Goal: Task Accomplishment & Management: Use online tool/utility

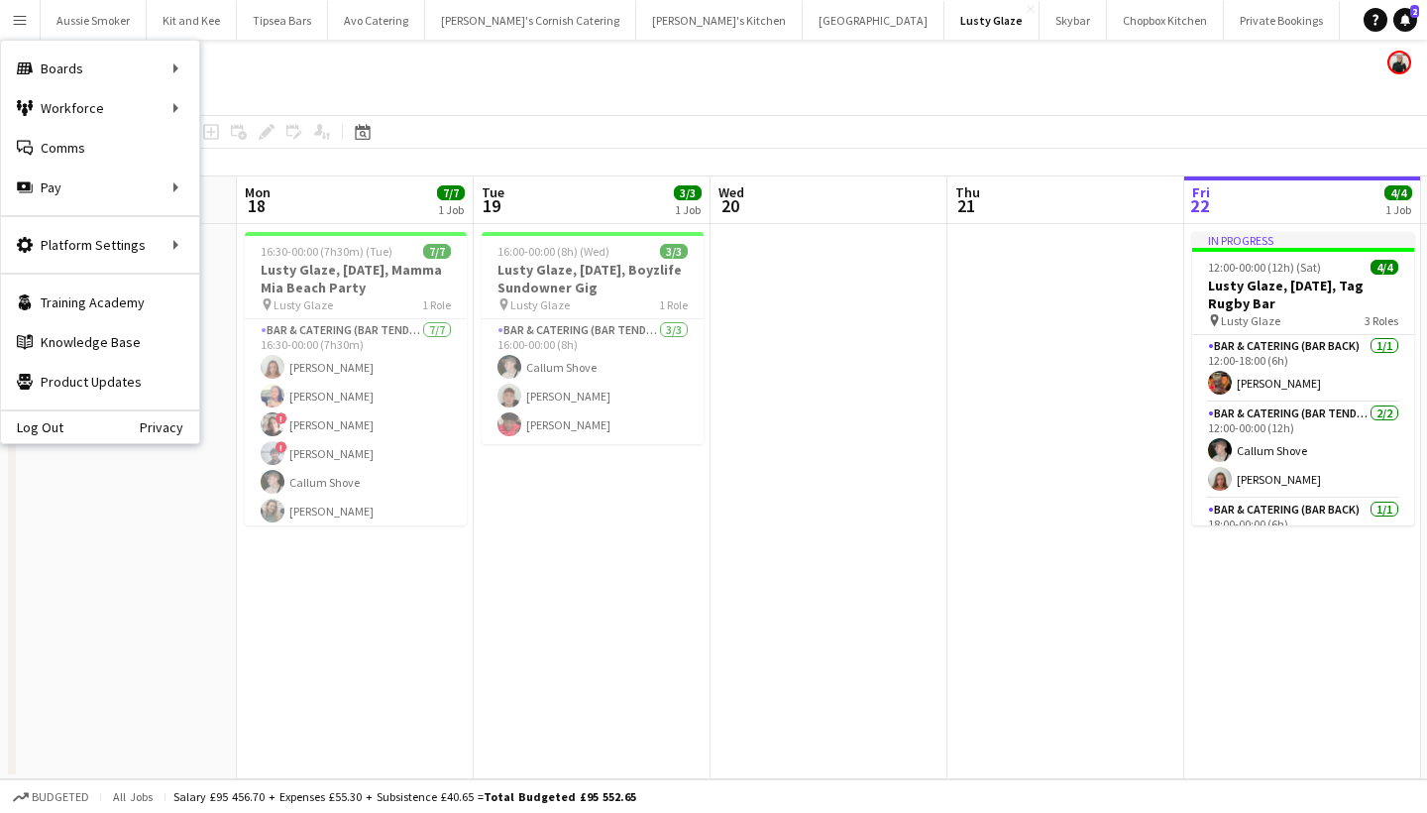
scroll to position [0, 681]
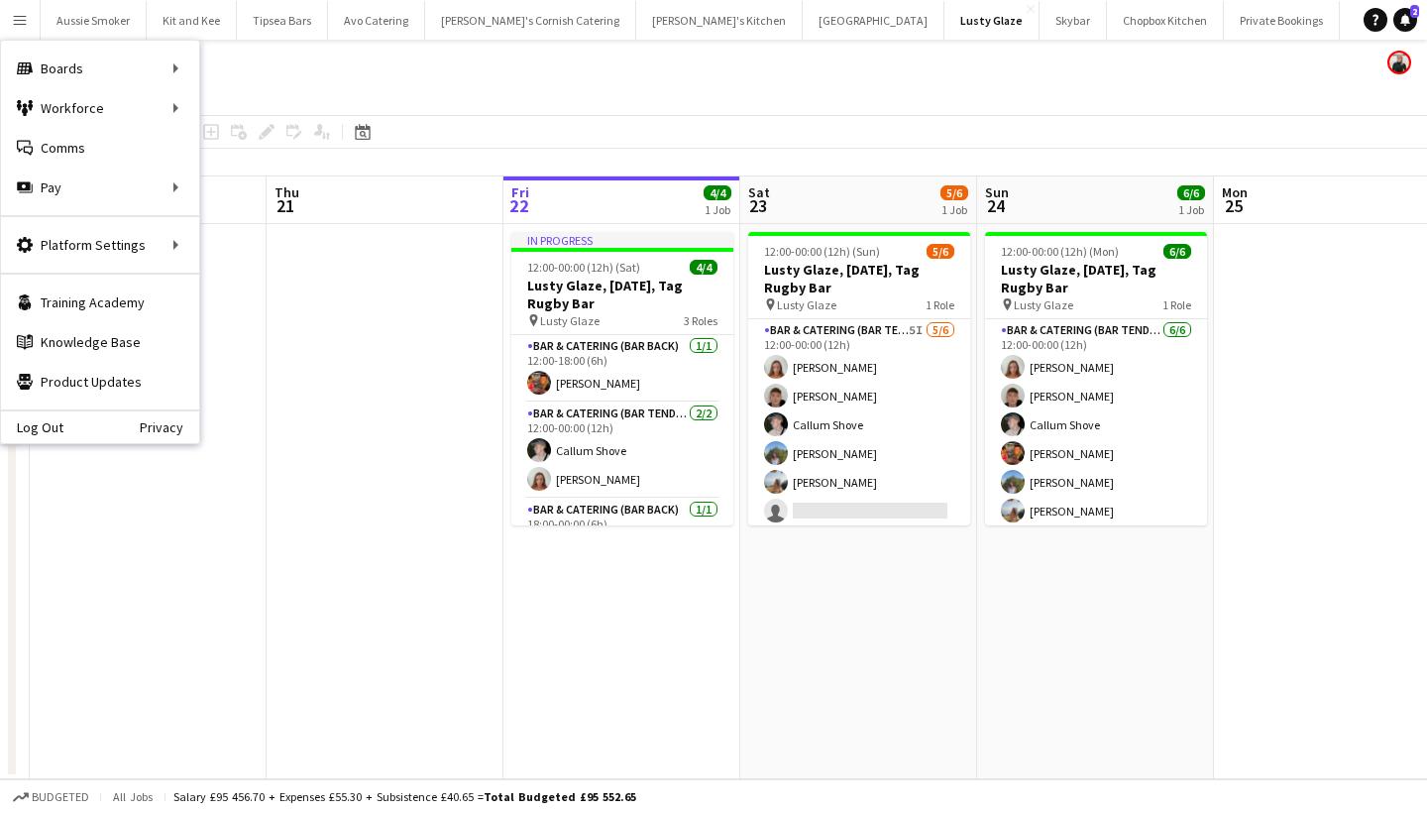
click at [64, 107] on div "Workforce Workforce" at bounding box center [100, 108] width 198 height 40
click at [125, 108] on div "Workforce Workforce" at bounding box center [100, 108] width 198 height 40
click at [80, 99] on div "Workforce Workforce" at bounding box center [100, 108] width 198 height 40
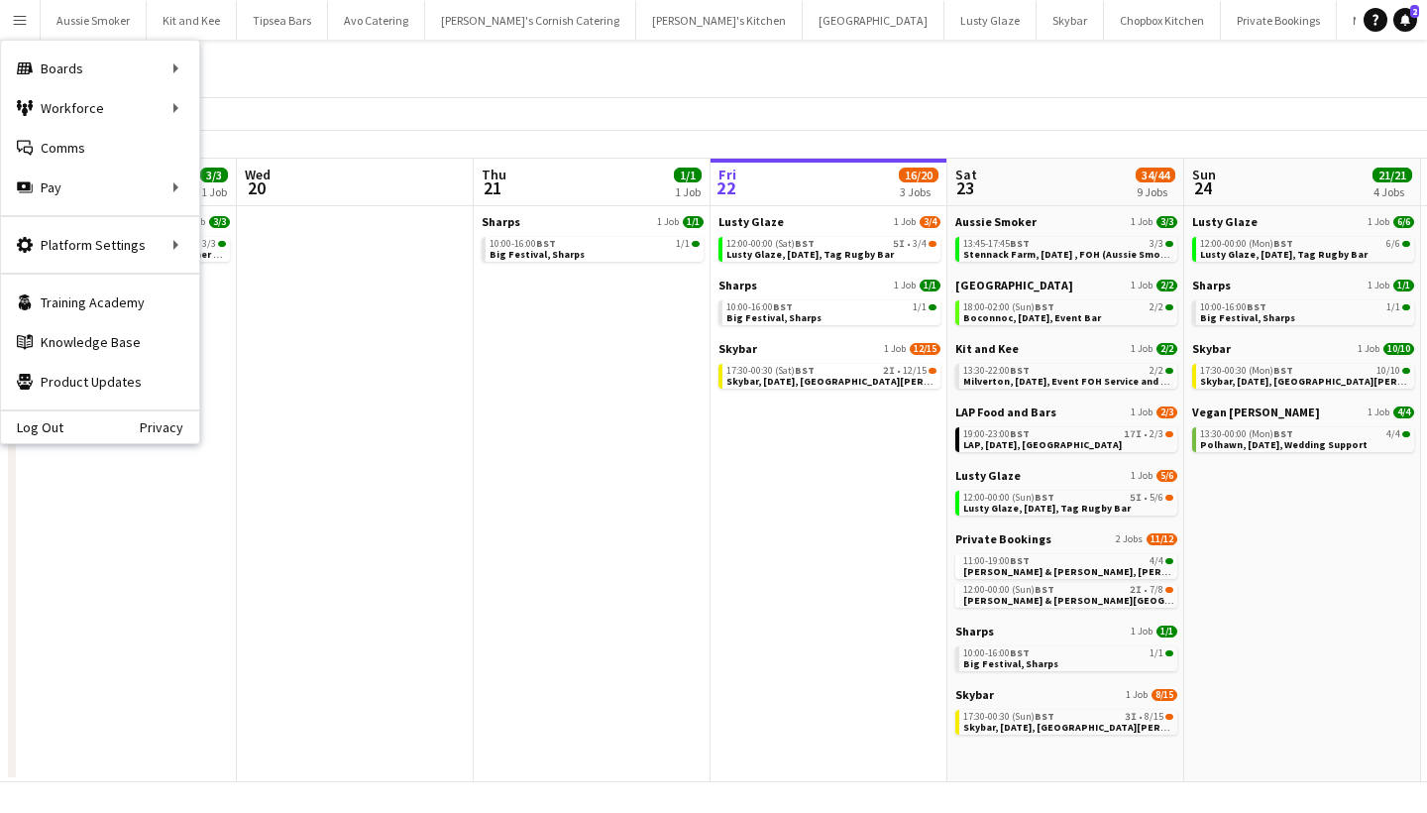
scroll to position [0, 474]
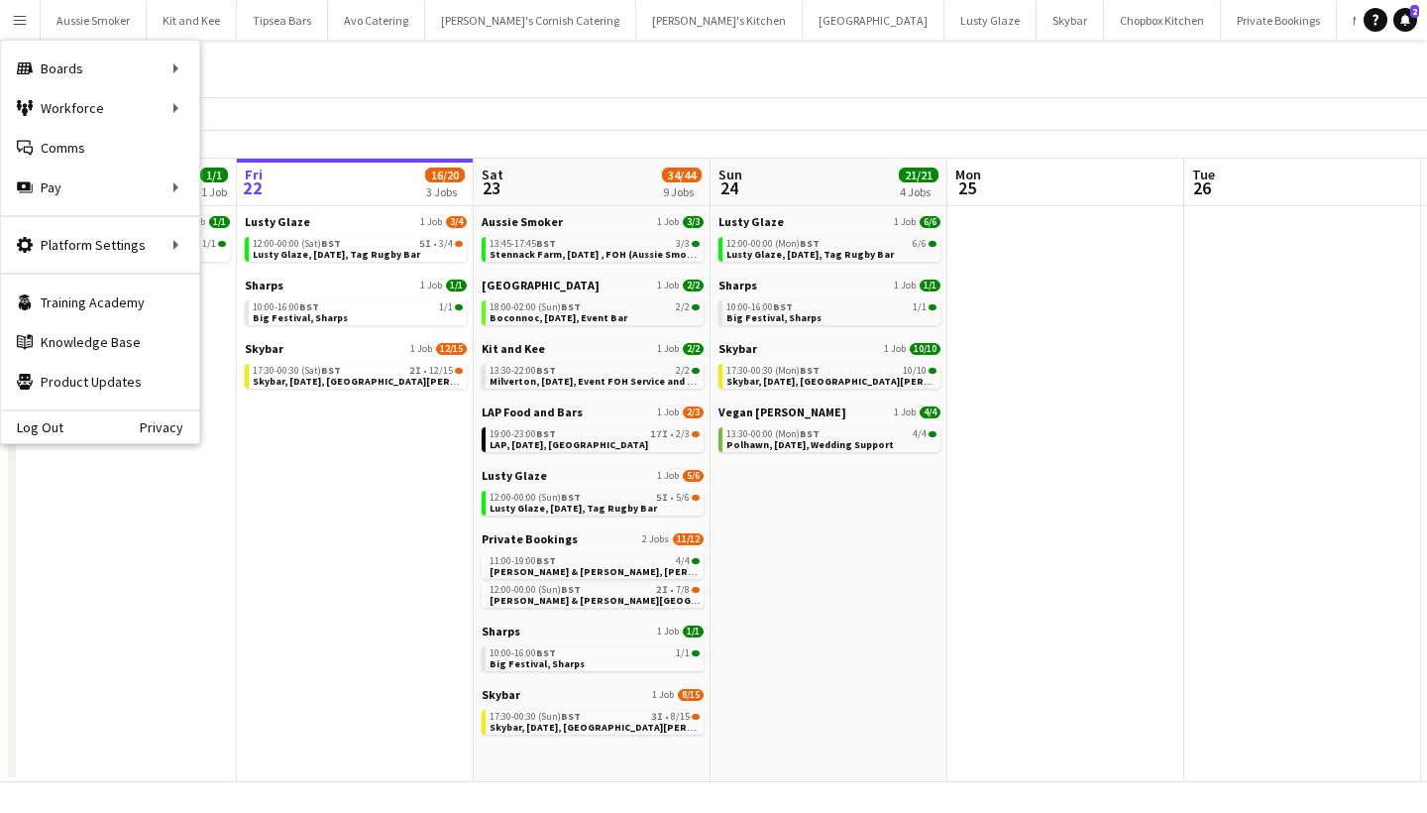
click at [86, 119] on div "Workforce Workforce" at bounding box center [100, 108] width 198 height 40
click at [127, 103] on div "Workforce Workforce" at bounding box center [100, 108] width 198 height 40
click at [281, 108] on app-toolbar "Date picker [DATE] [DATE] [DATE] M [DATE] T [DATE] W [DATE] T [DATE] F [DATE] S…" at bounding box center [713, 114] width 1427 height 34
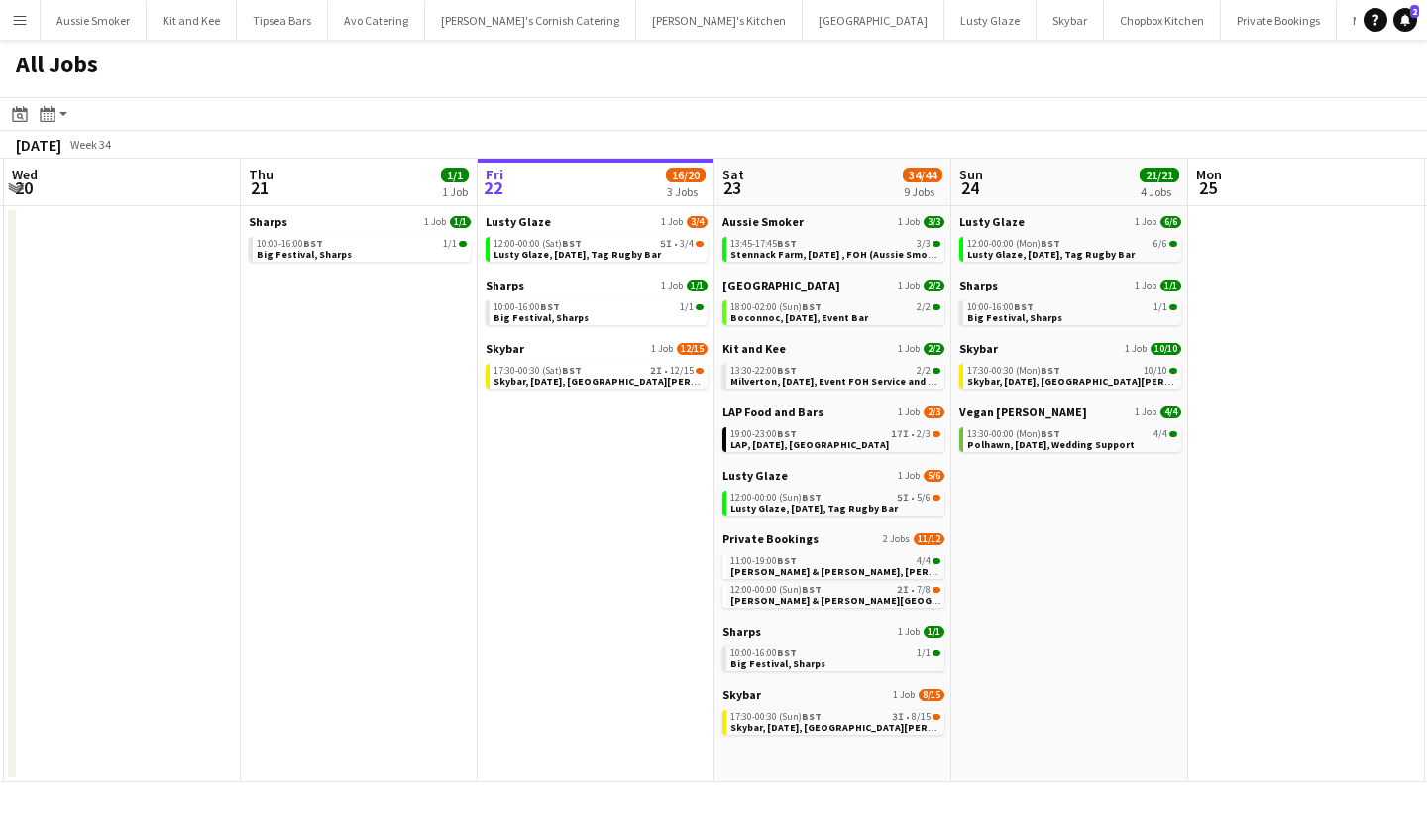
scroll to position [0, 711]
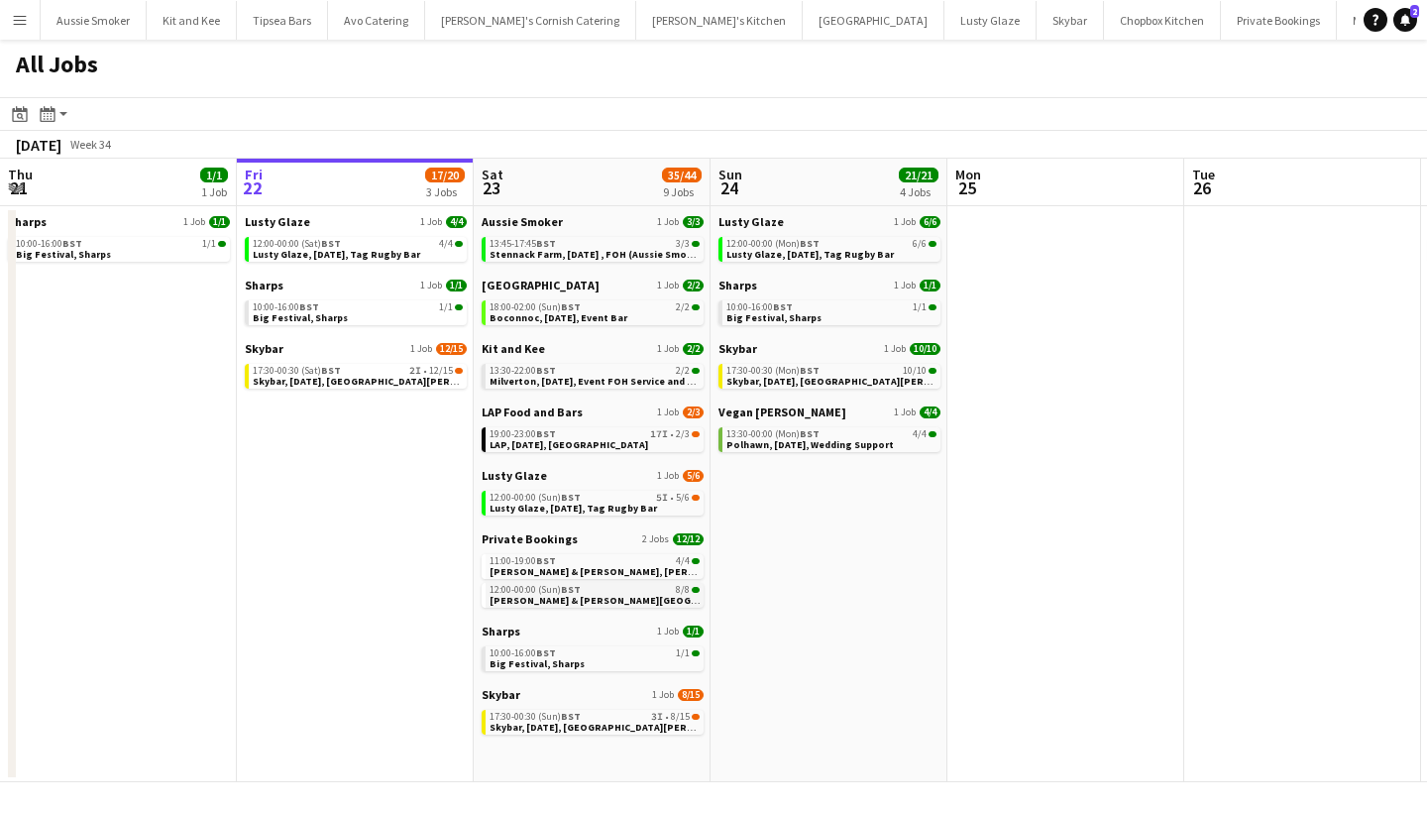
click at [569, 592] on span "BST" at bounding box center [571, 589] width 20 height 13
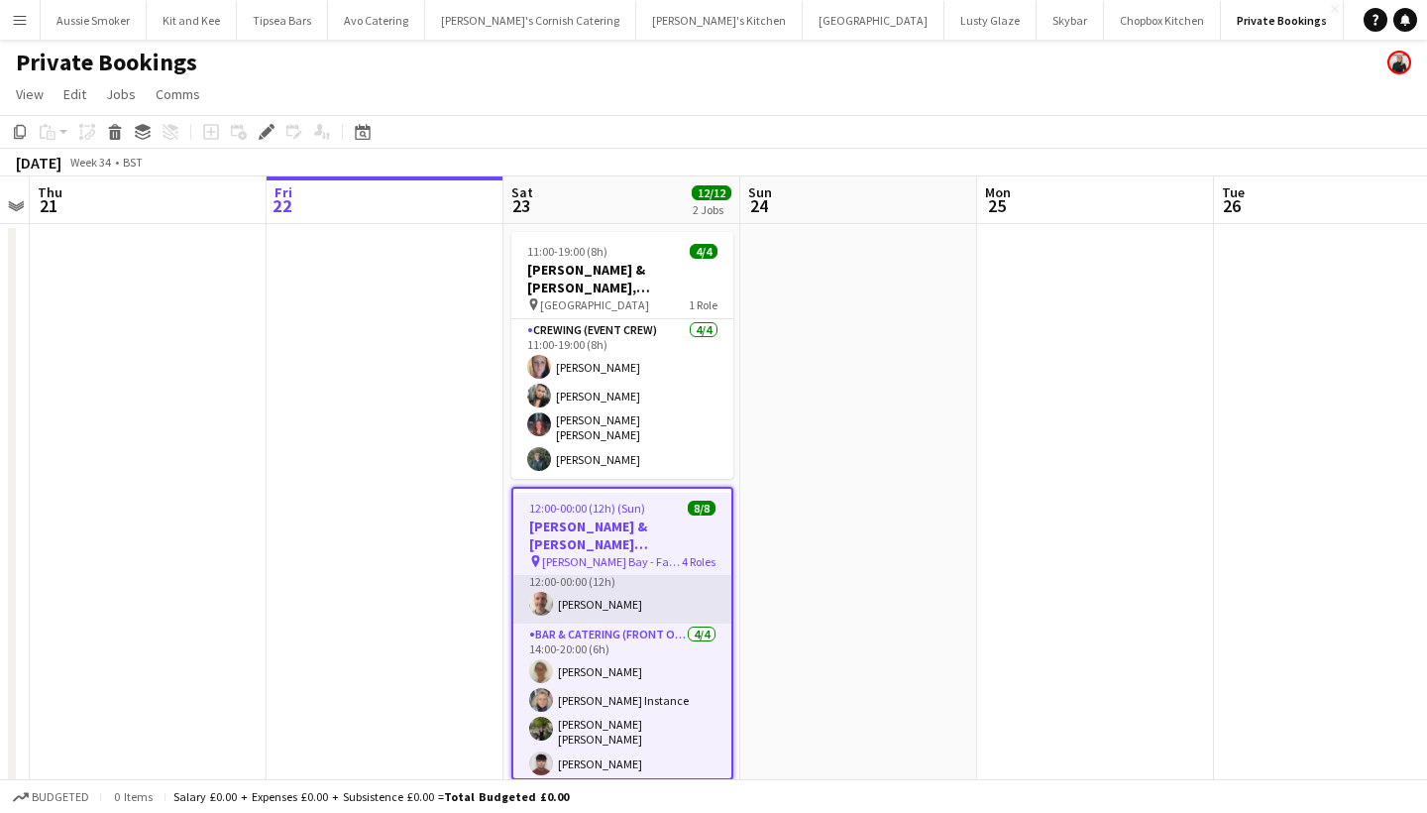
scroll to position [182, 0]
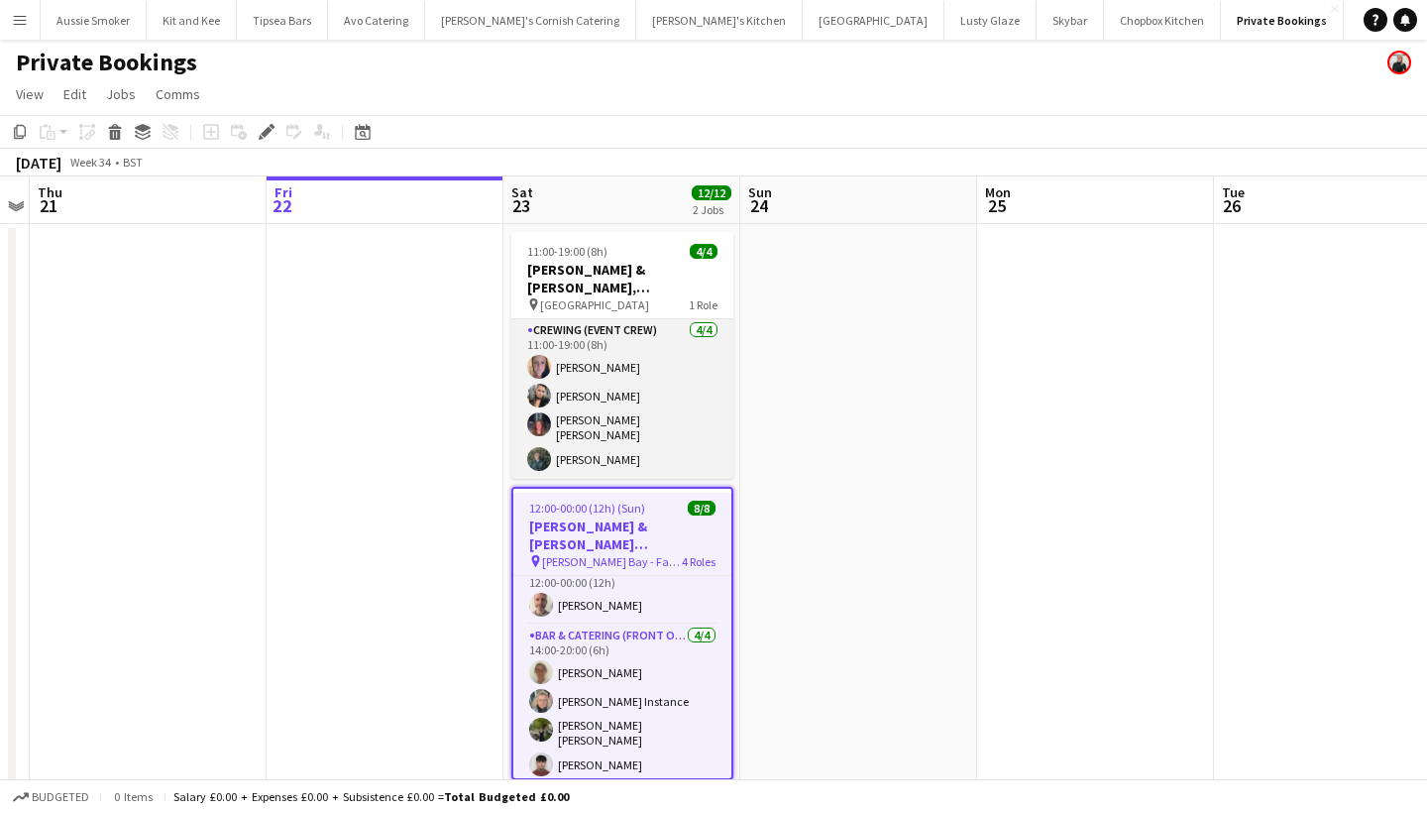
click at [624, 426] on app-card-role "Crewing (Event Crew) 4/4 11:00-19:00 (8h) Katie Gibson Lucy Forbes Molly Villan…" at bounding box center [623, 399] width 222 height 160
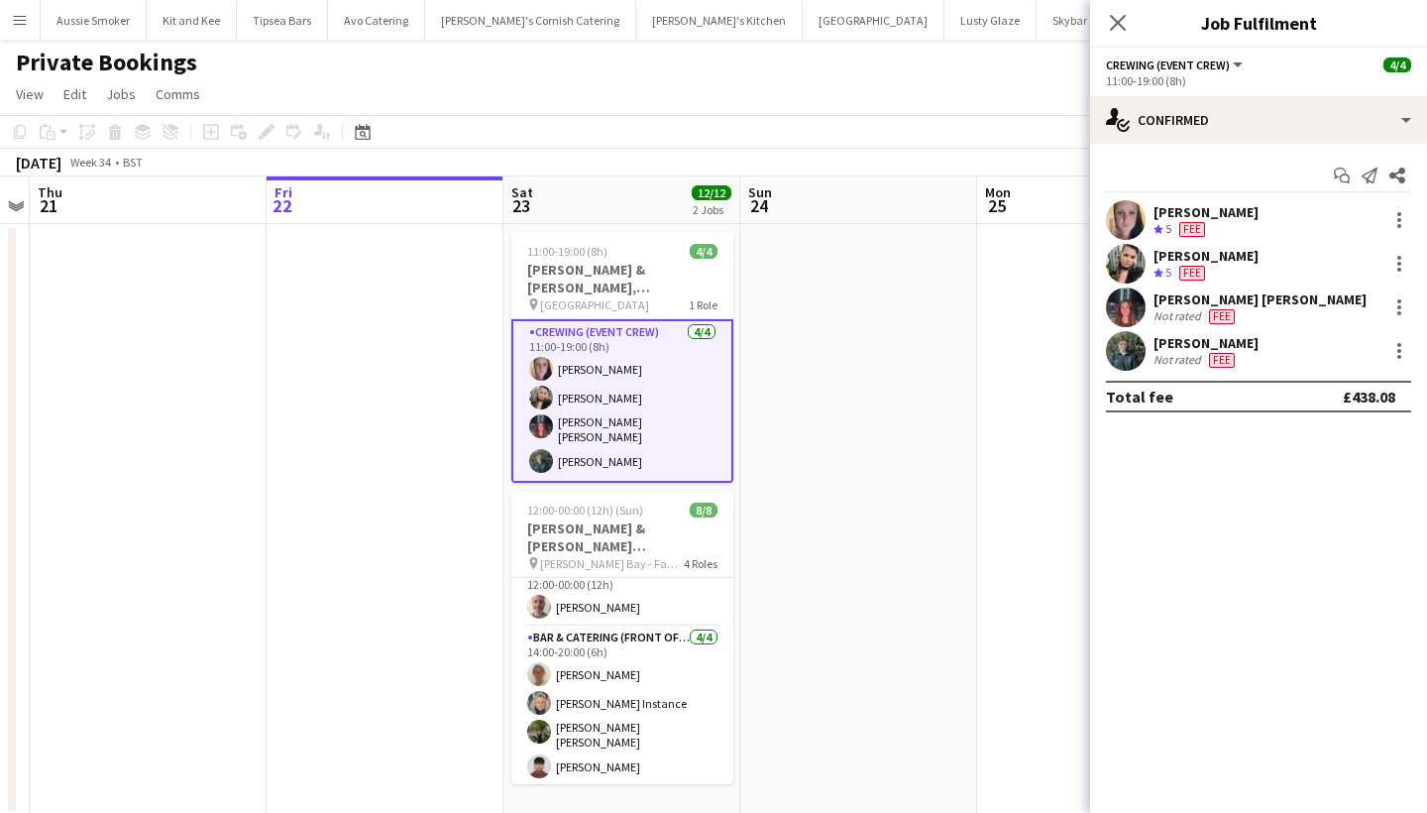
scroll to position [178, 0]
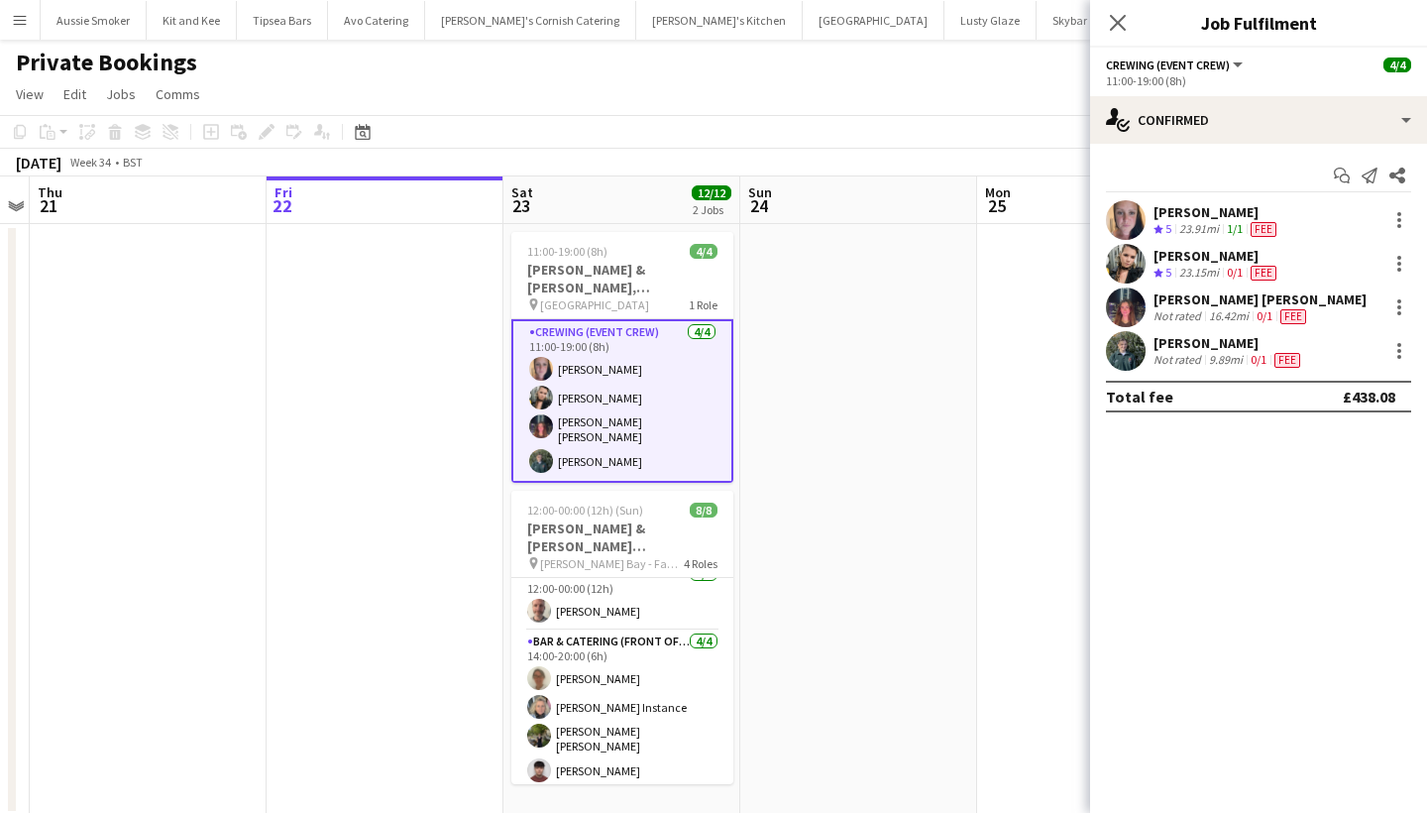
click at [1243, 334] on div "Emily Simpson" at bounding box center [1229, 343] width 151 height 18
